Goal: Entertainment & Leisure: Consume media (video, audio)

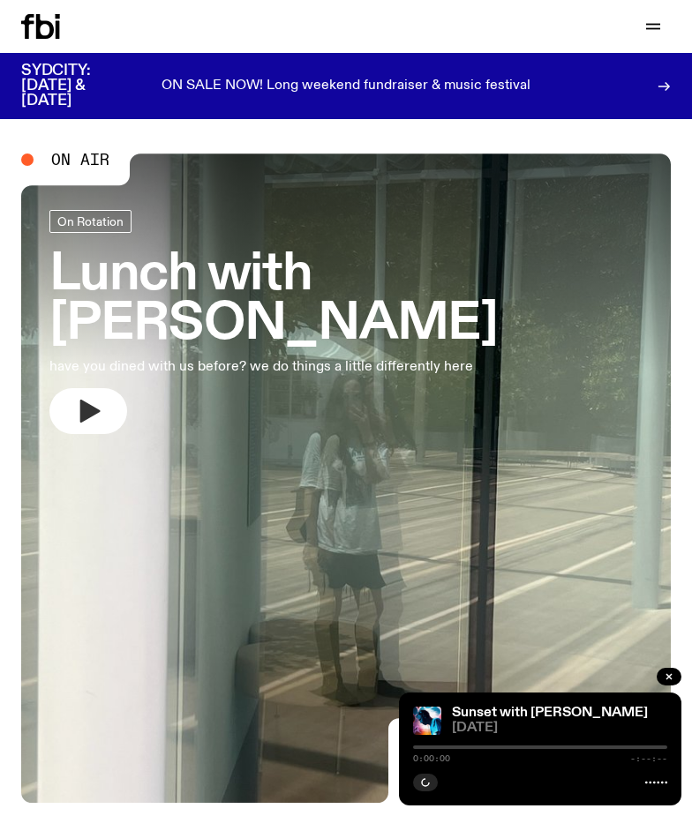
click at [73, 401] on button "button" at bounding box center [88, 411] width 78 height 46
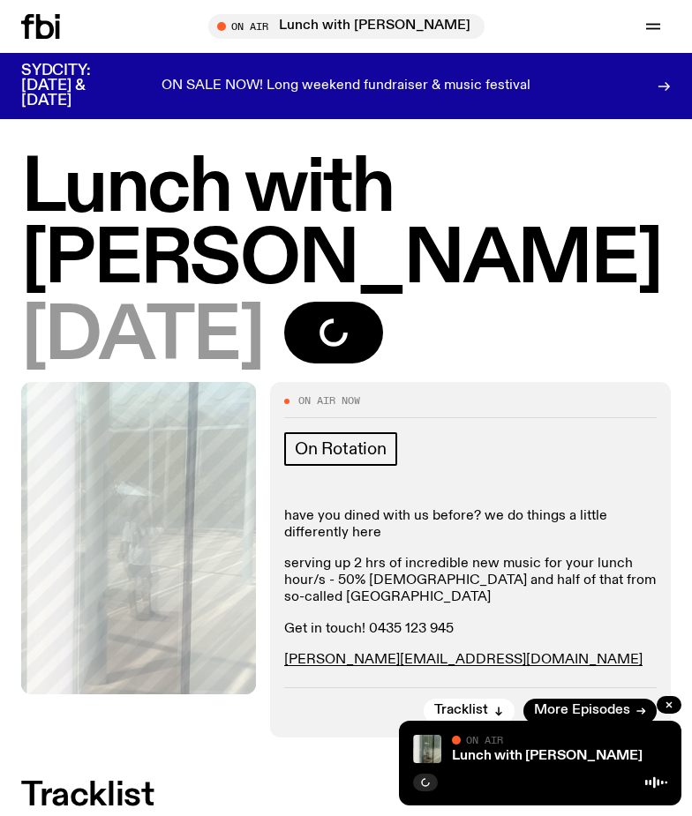
click at [663, 38] on div "On Air Lunch with [PERSON_NAME] in live" at bounding box center [651, 26] width 39 height 25
click at [654, 36] on icon "button" at bounding box center [652, 26] width 21 height 21
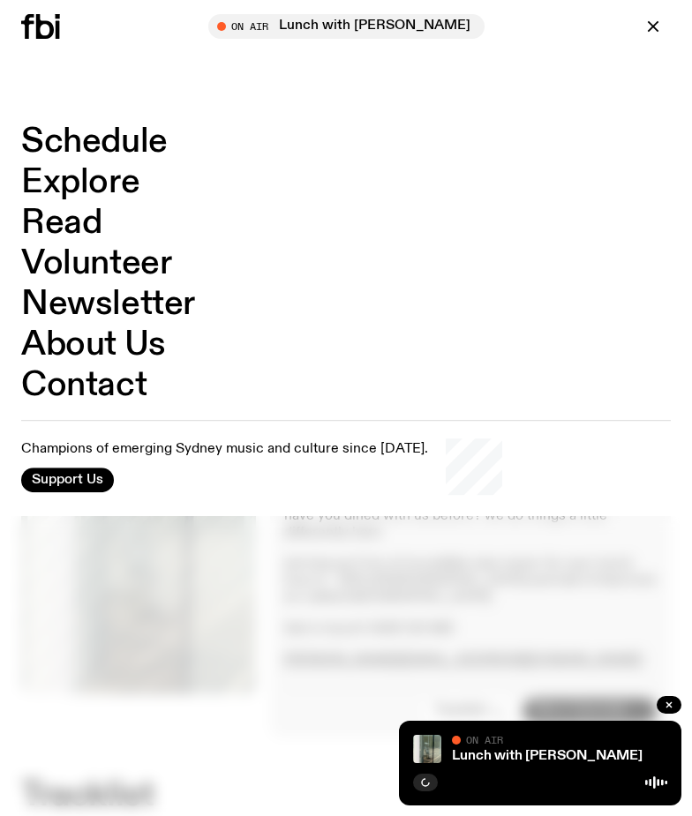
click at [87, 150] on link "Schedule" at bounding box center [94, 142] width 146 height 34
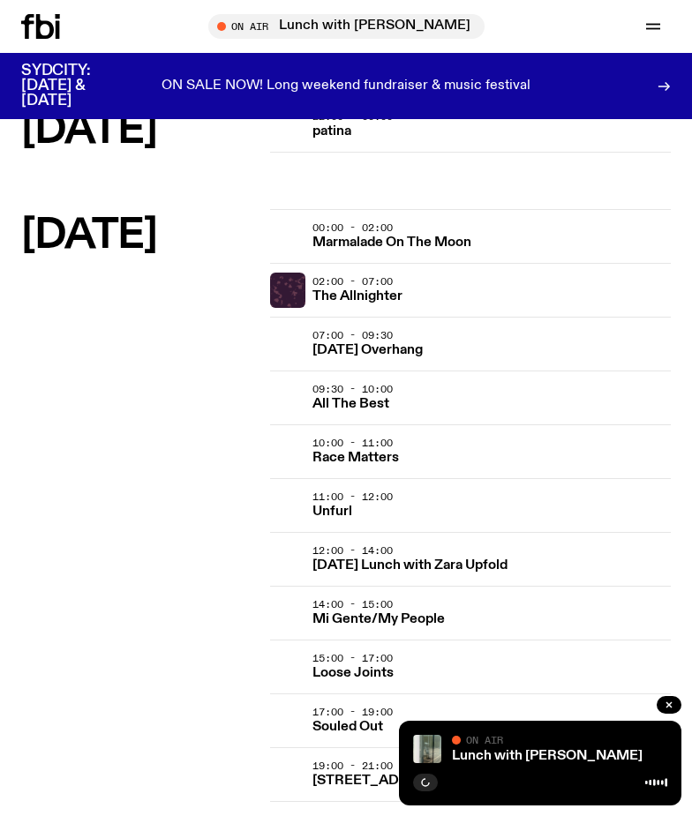
scroll to position [3793, 0]
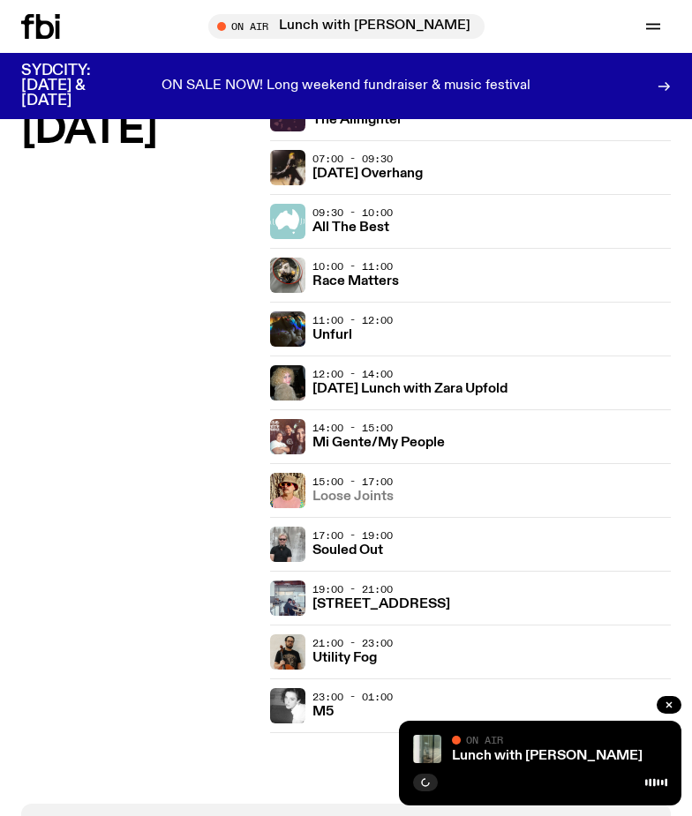
click at [369, 491] on h3 "Loose Joints" at bounding box center [352, 497] width 81 height 13
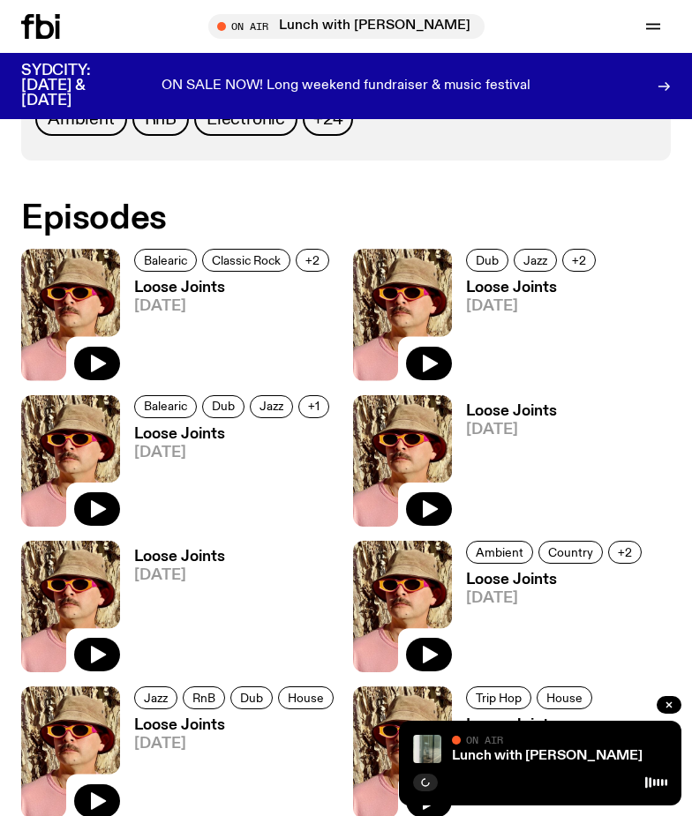
scroll to position [794, 0]
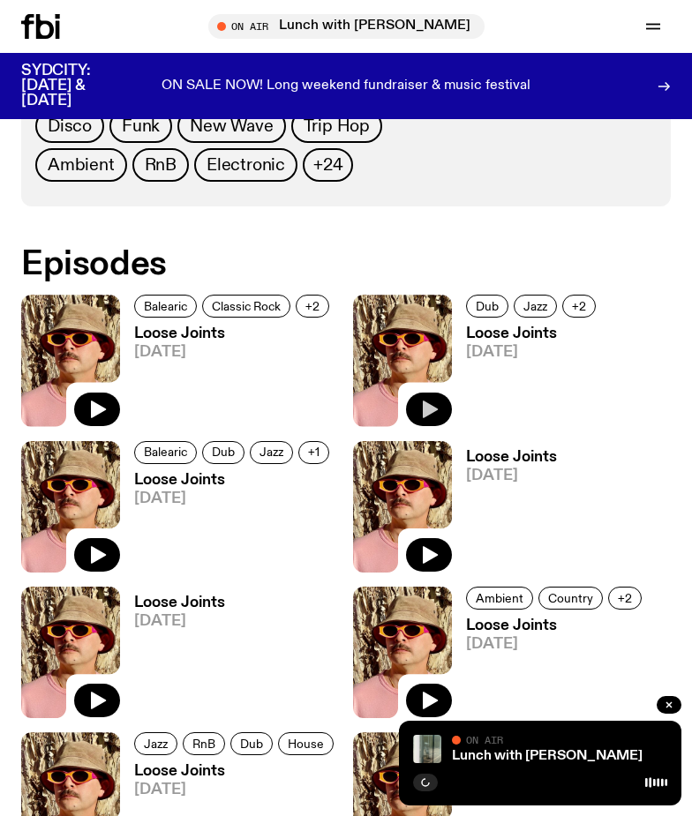
click at [431, 419] on icon "button" at bounding box center [428, 409] width 21 height 21
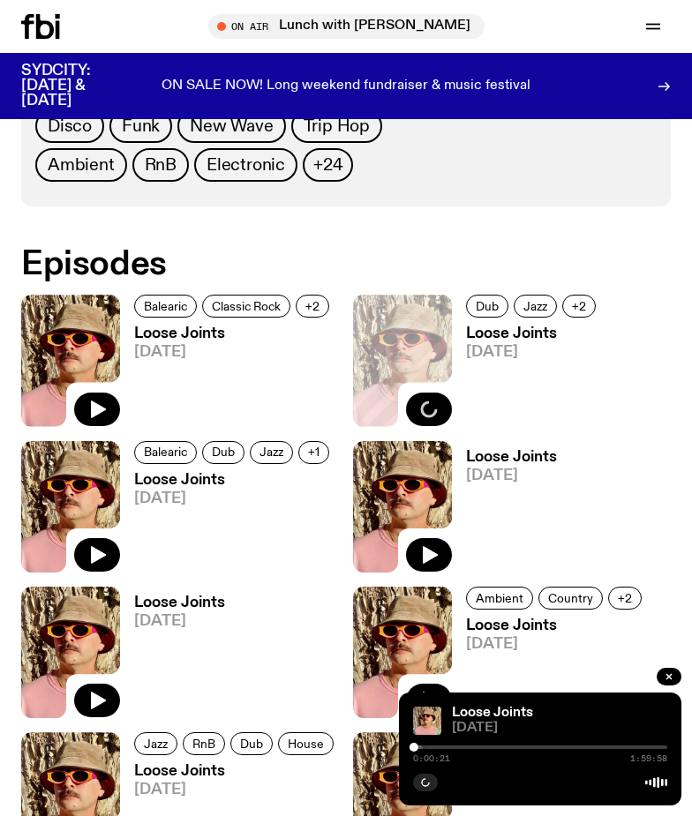
click at [445, 748] on div at bounding box center [540, 747] width 254 height 4
click at [423, 748] on div at bounding box center [318, 747] width 254 height 4
click at [416, 747] on div at bounding box center [296, 747] width 254 height 4
click at [426, 784] on rect "button" at bounding box center [427, 782] width 3 height 9
